Goal: Find specific page/section: Find specific page/section

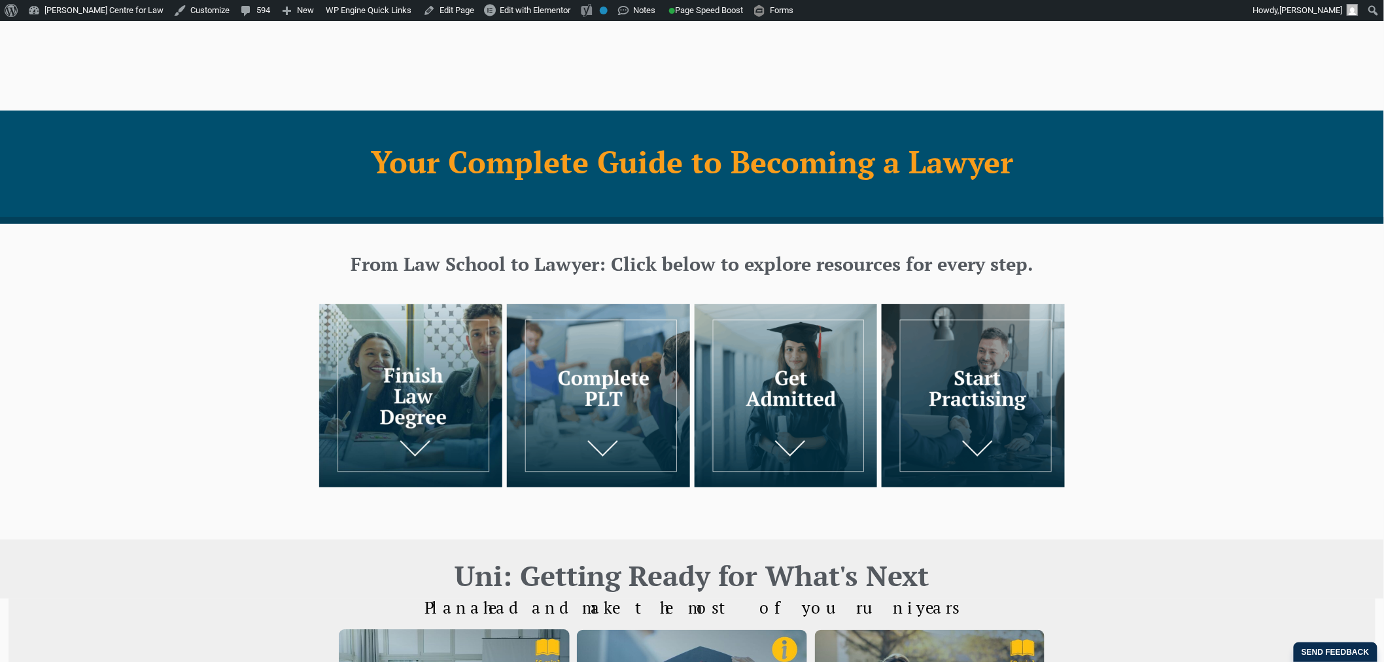
click at [930, 343] on img at bounding box center [972, 395] width 183 height 183
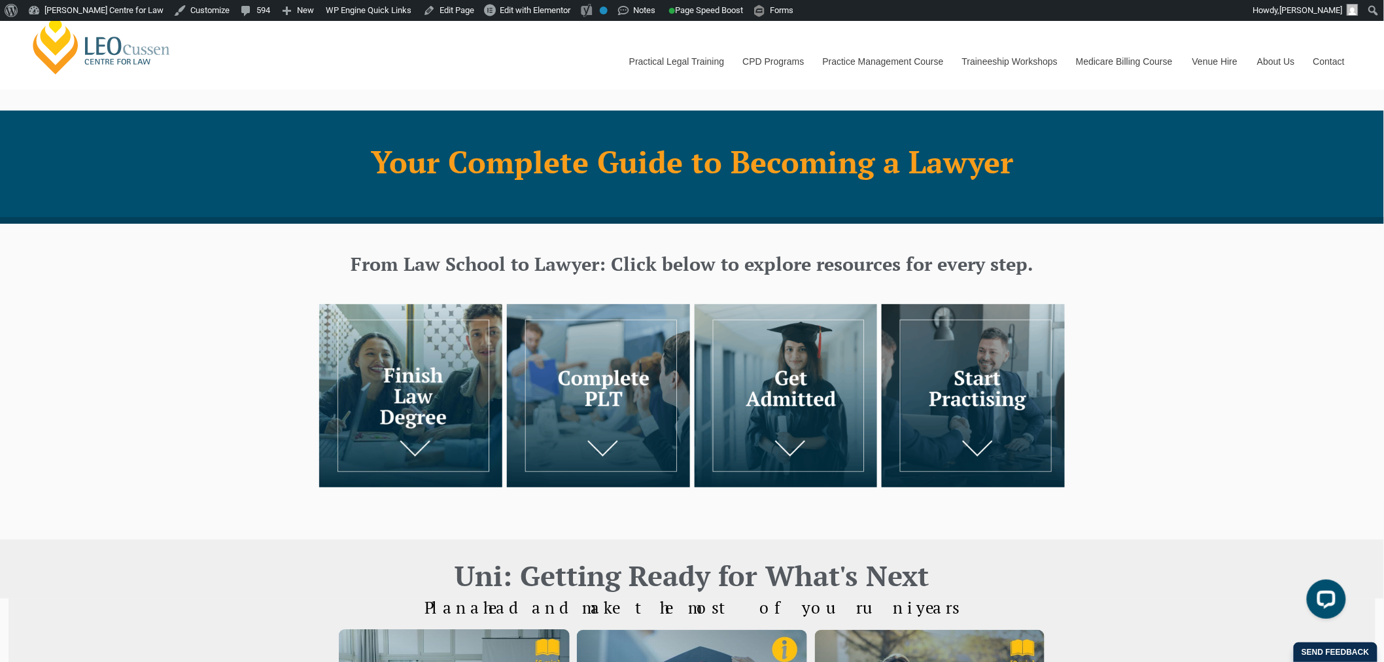
drag, startPoint x: 401, startPoint y: 360, endPoint x: 407, endPoint y: 363, distance: 6.7
click at [401, 360] on img at bounding box center [410, 395] width 183 height 183
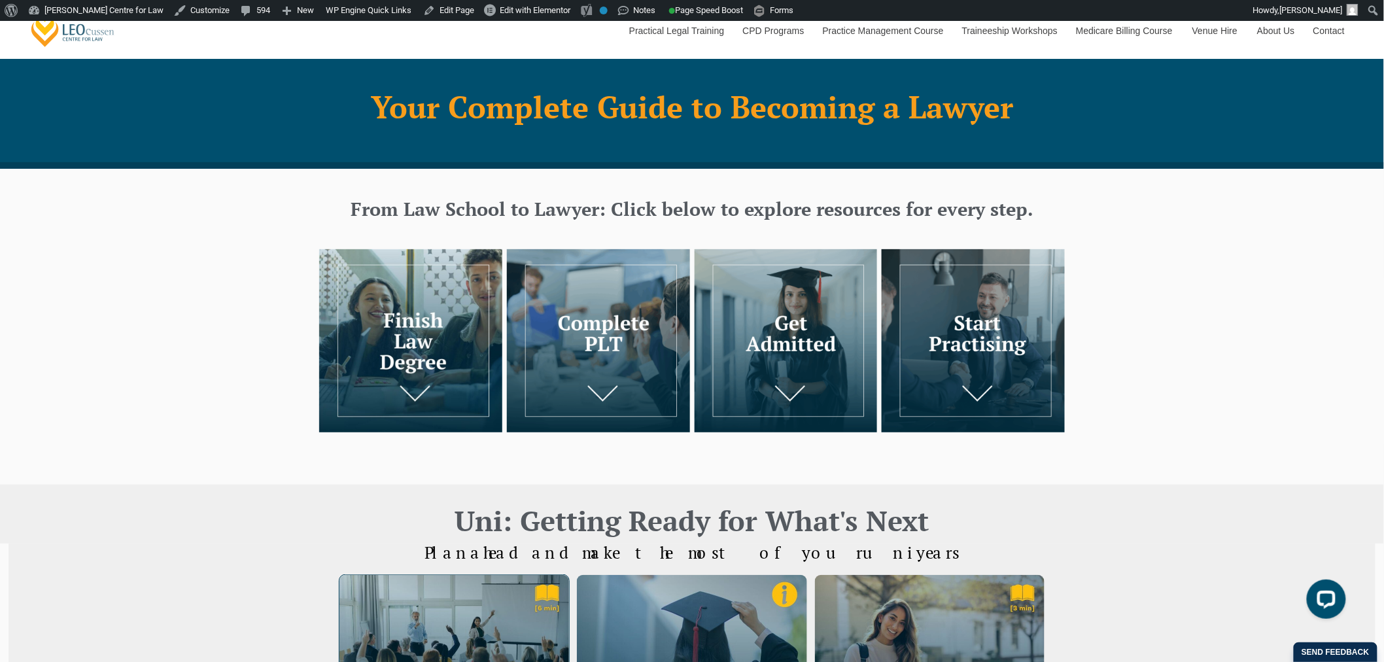
scroll to position [9, 0]
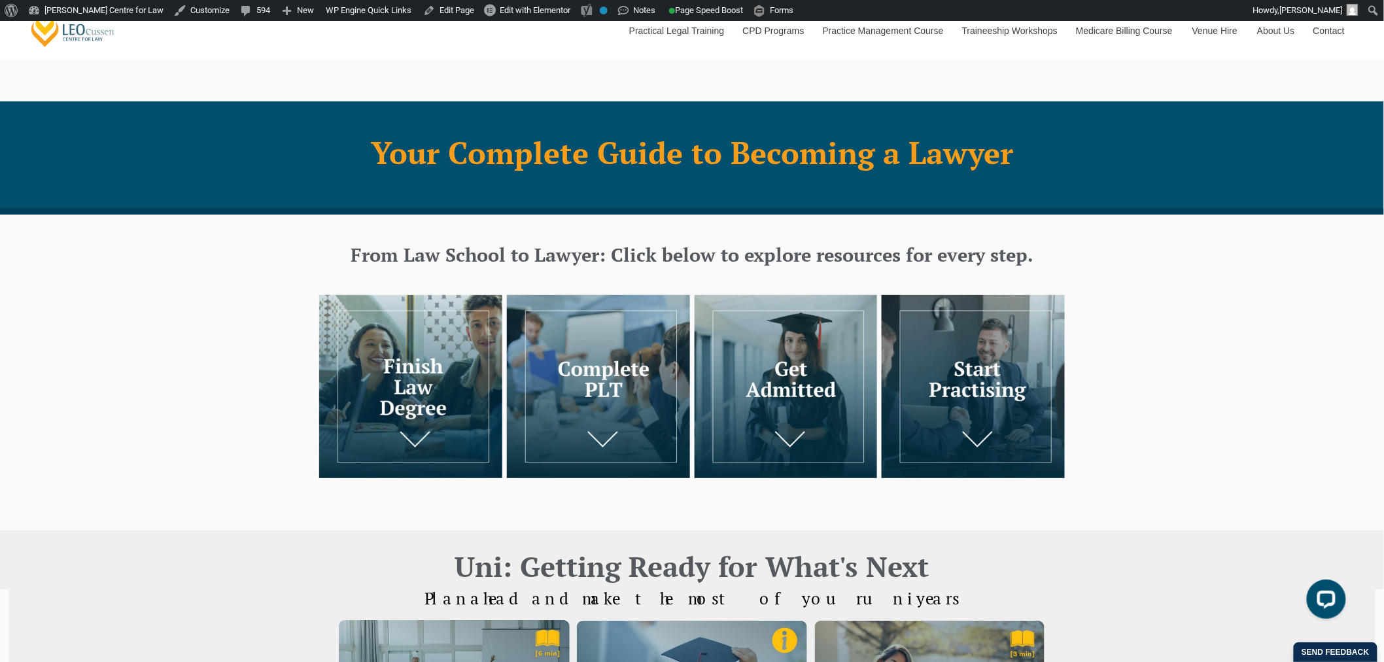
click at [554, 358] on img at bounding box center [598, 386] width 183 height 183
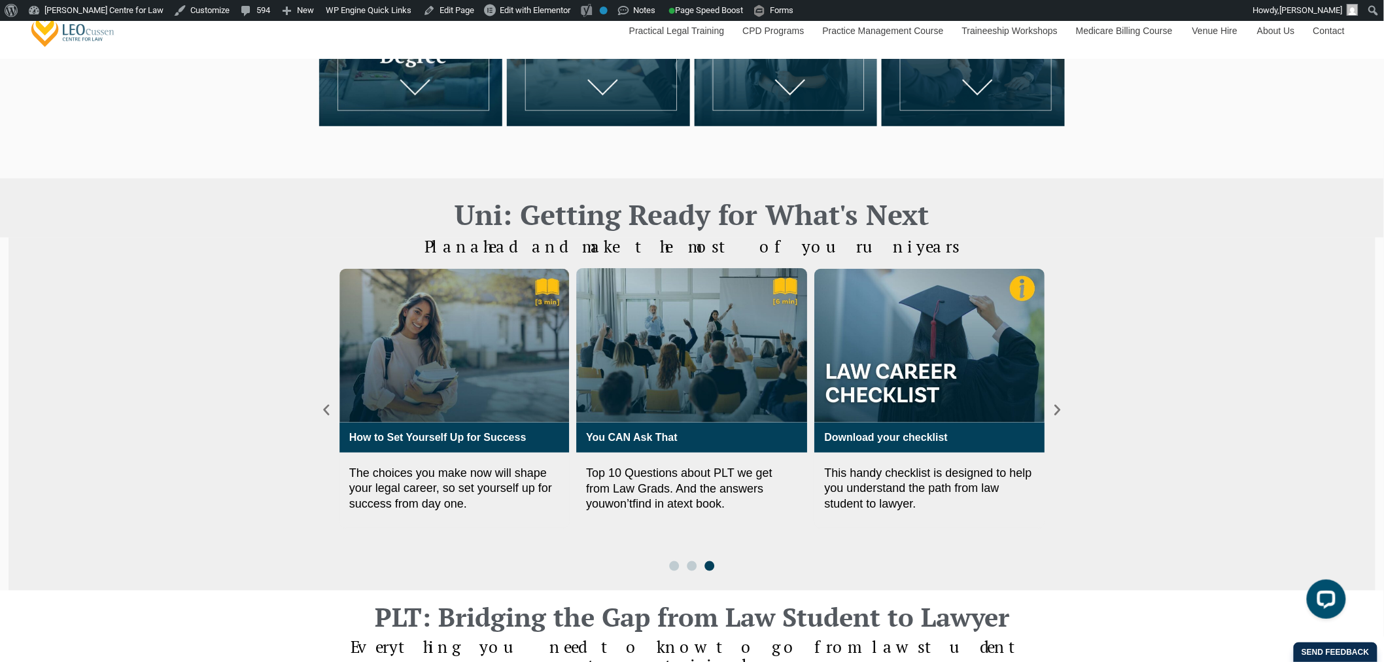
scroll to position [435, 0]
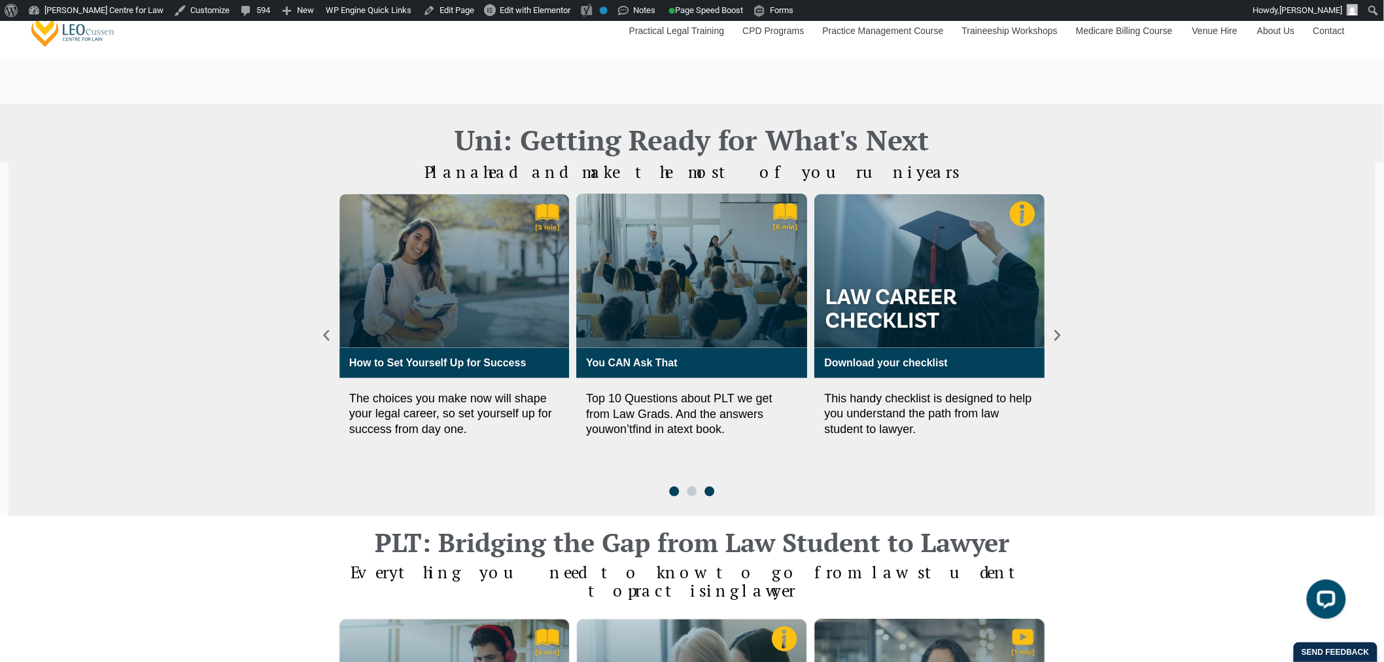
click at [675, 492] on span "Go to slide 1" at bounding box center [674, 491] width 10 height 10
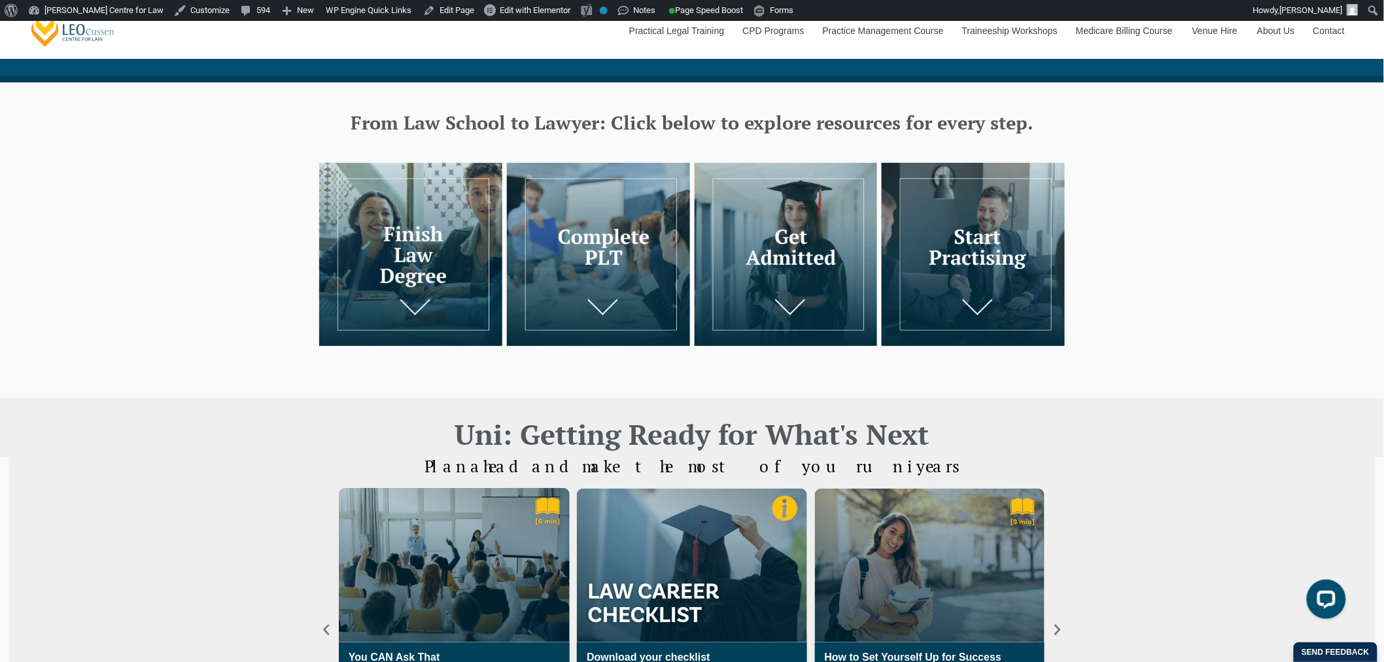
scroll to position [0, 0]
